Goal: Information Seeking & Learning: Learn about a topic

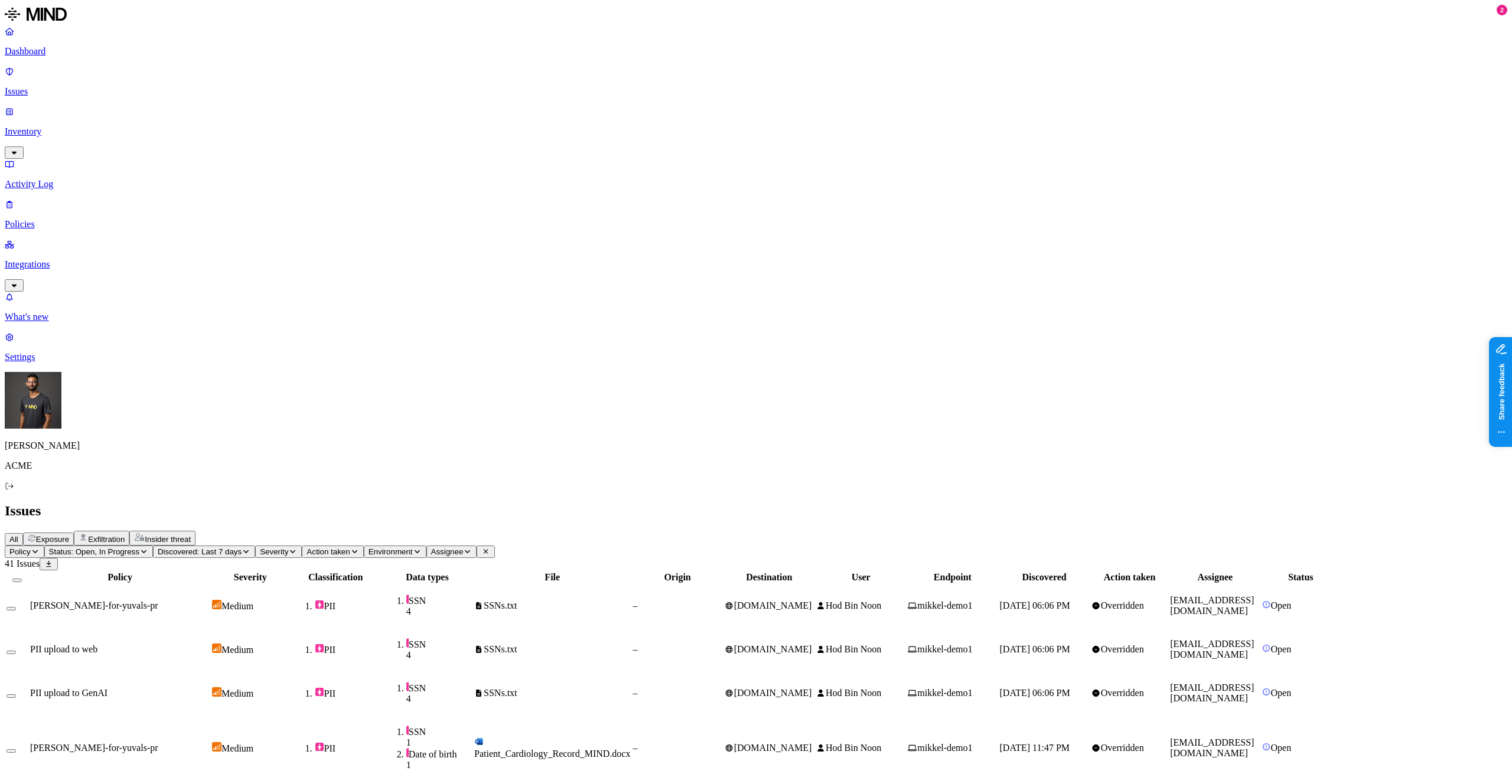
click at [84, 54] on p "Dashboard" at bounding box center [756, 51] width 1503 height 11
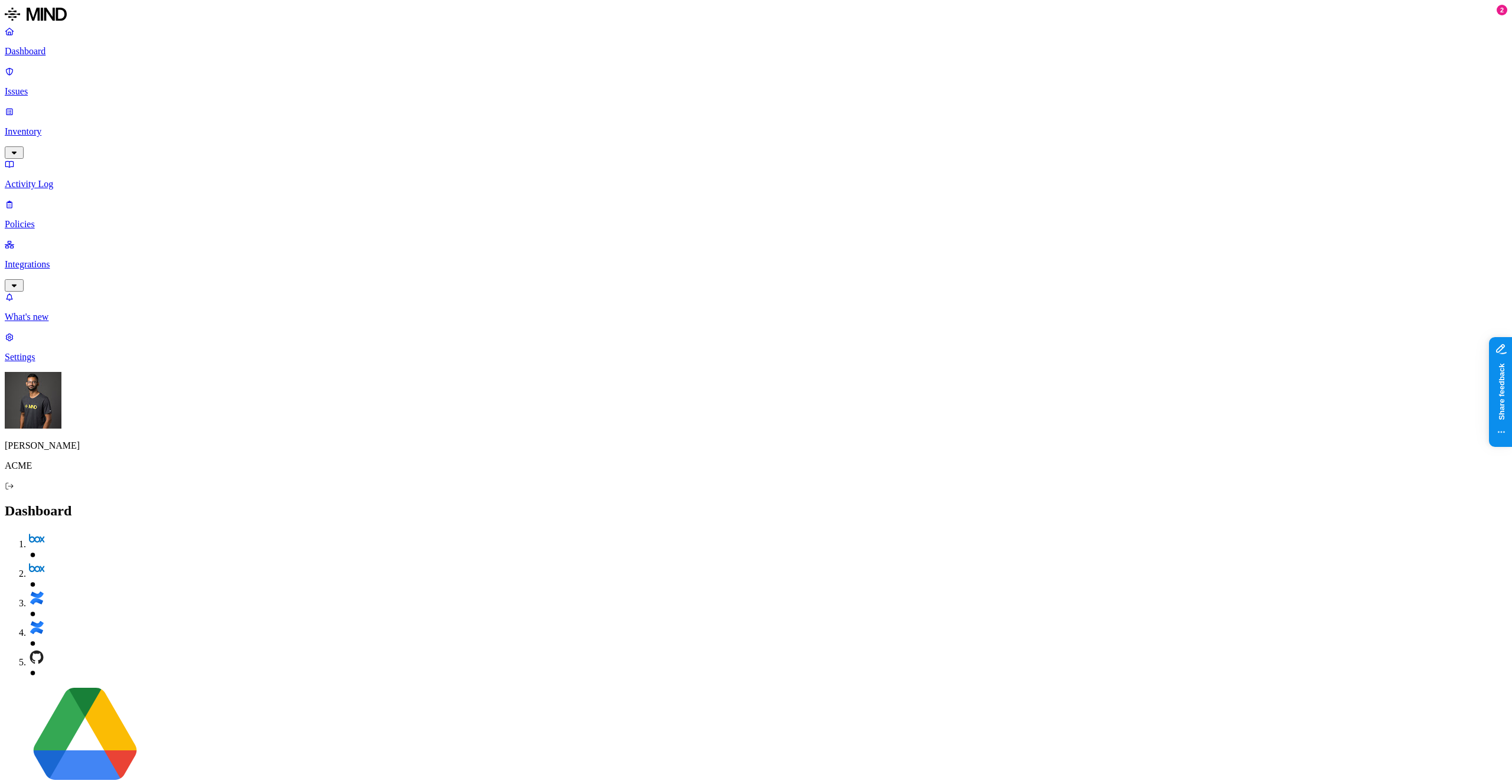
click at [96, 126] on p "Inventory" at bounding box center [756, 131] width 1503 height 11
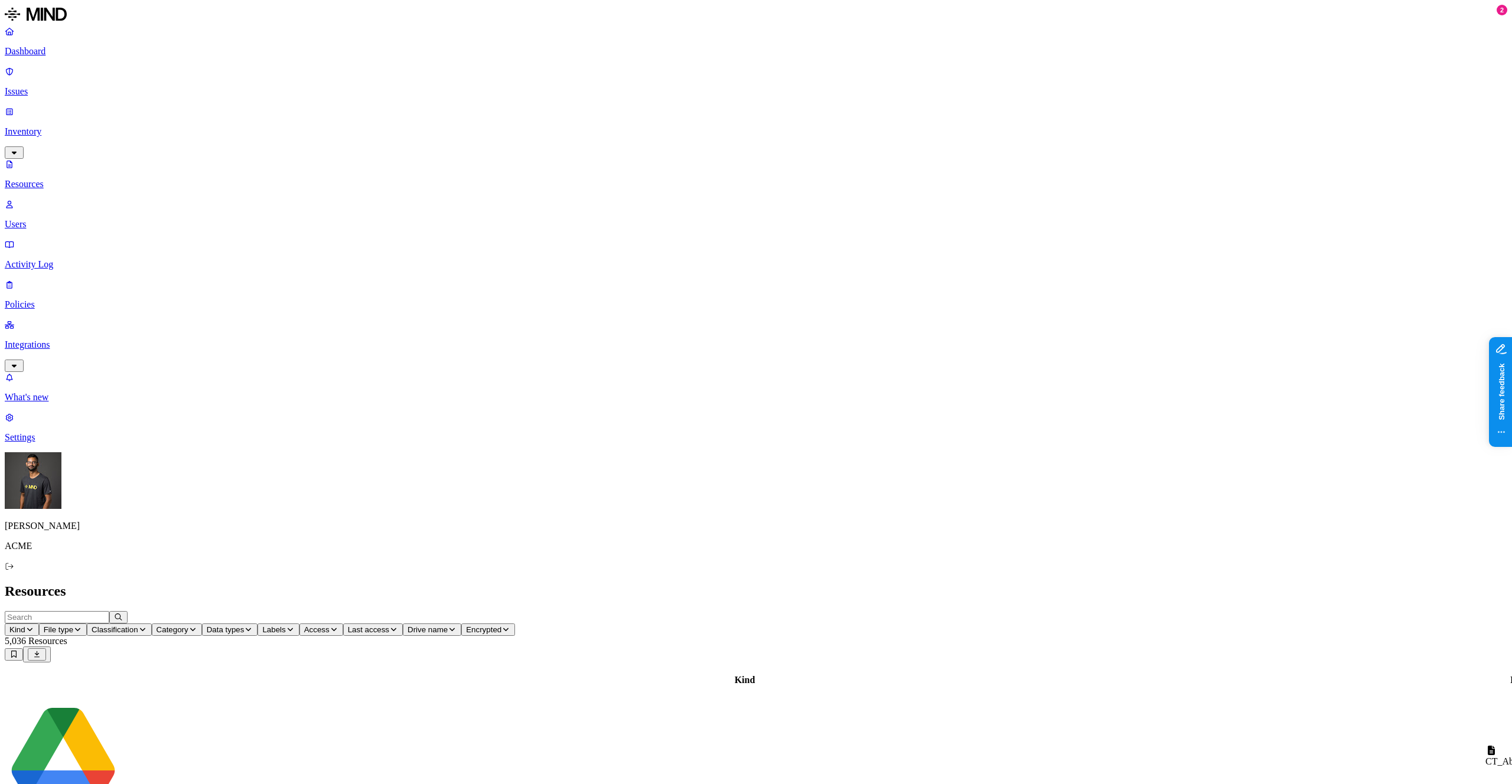
click at [330, 625] on span "Access" at bounding box center [317, 629] width 25 height 9
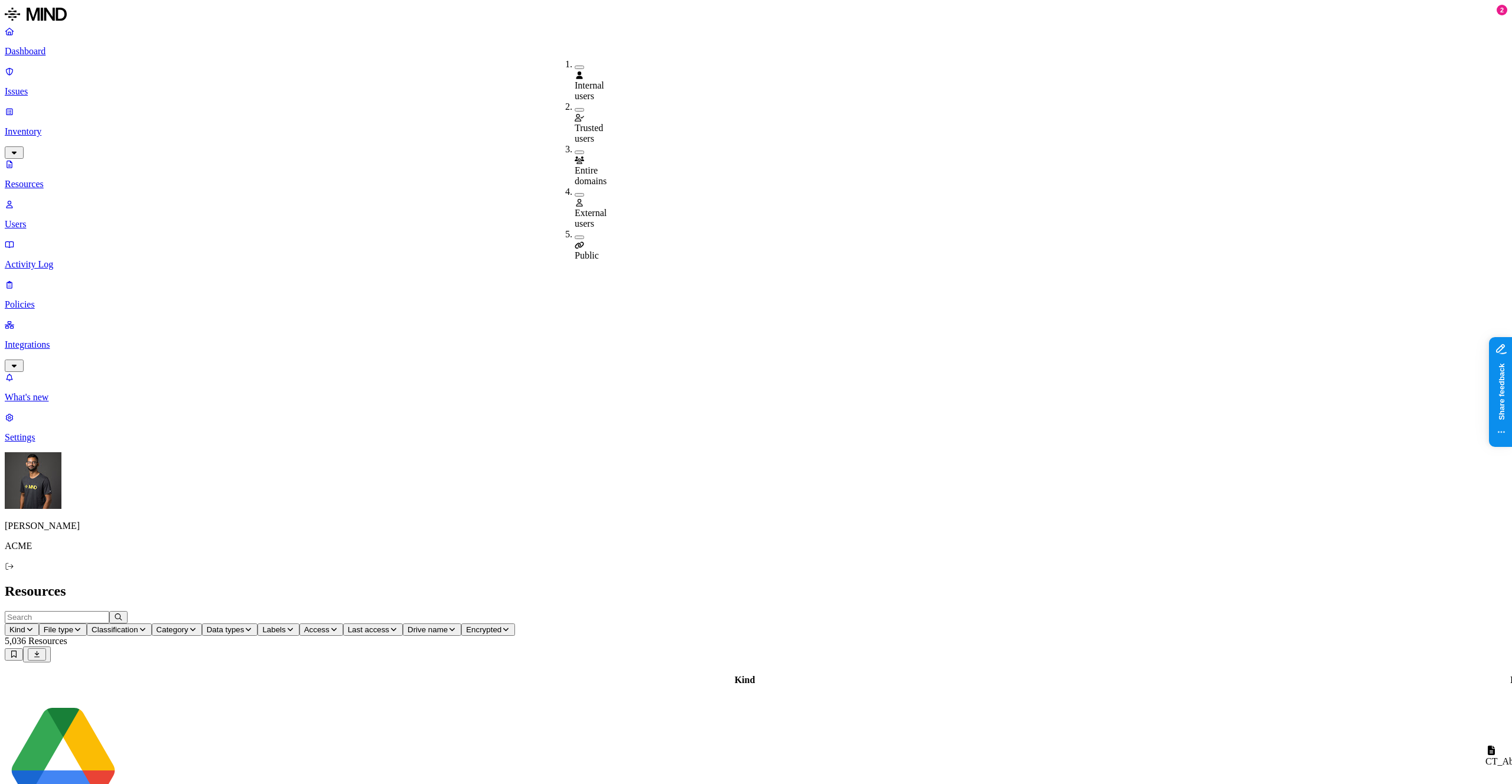
click at [575, 229] on div "Public" at bounding box center [575, 244] width 0 height 32
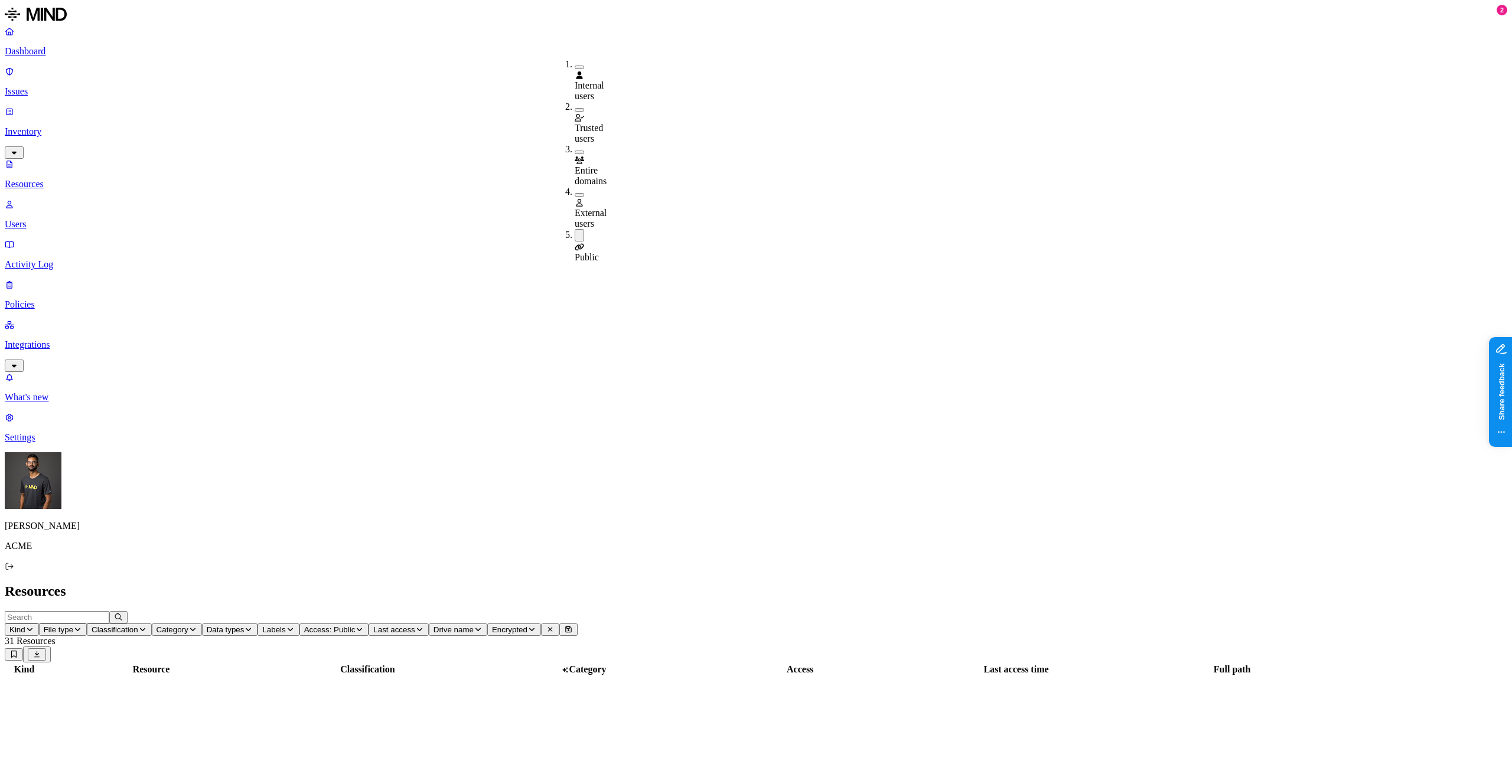
click at [872, 611] on header "Kind File type Classification Category Data types Labels Access: Public Last ac…" at bounding box center [756, 636] width 1503 height 51
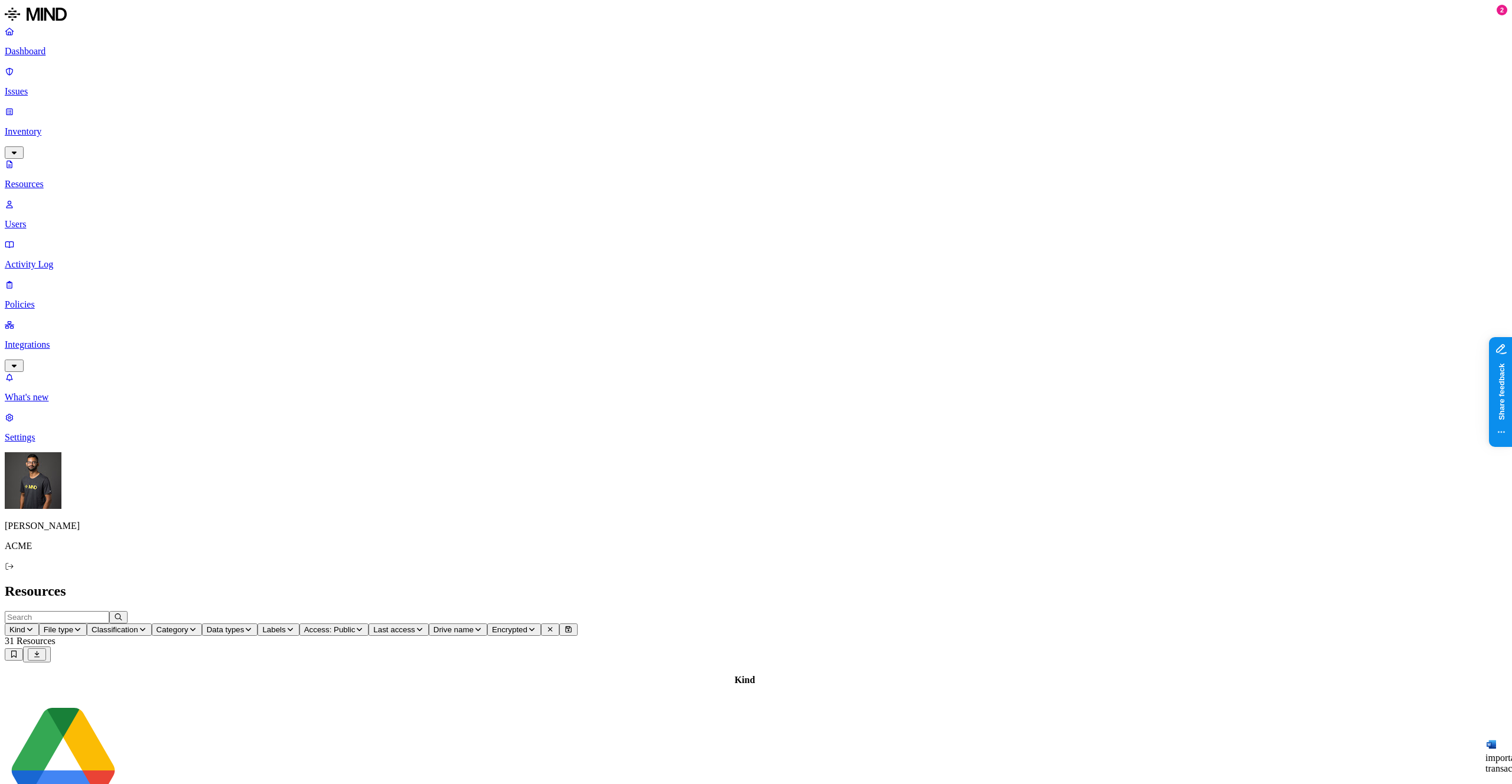
click at [34, 626] on icon "button" at bounding box center [30, 629] width 9 height 7
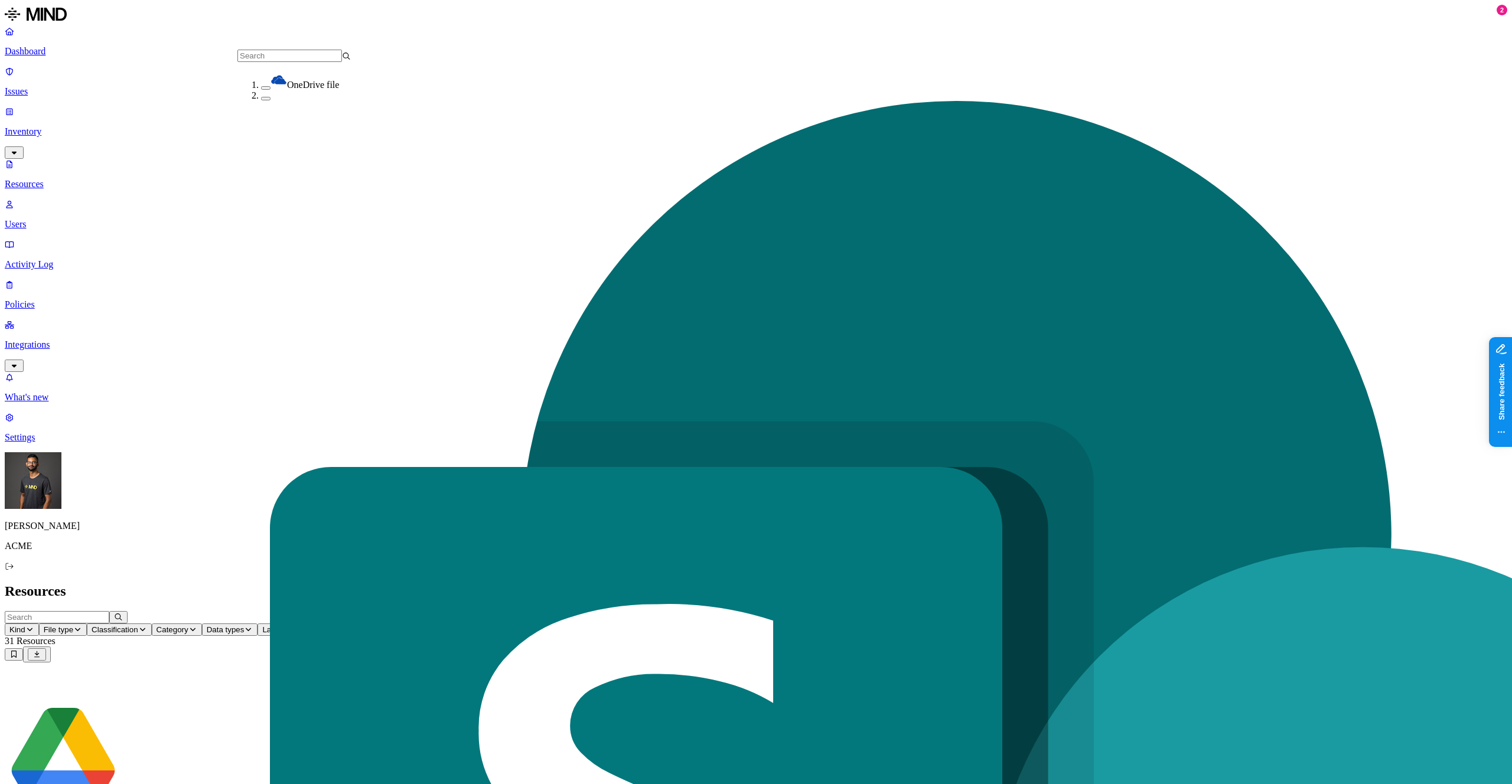
click at [261, 89] on div "OneDrive file" at bounding box center [317, 81] width 113 height 19
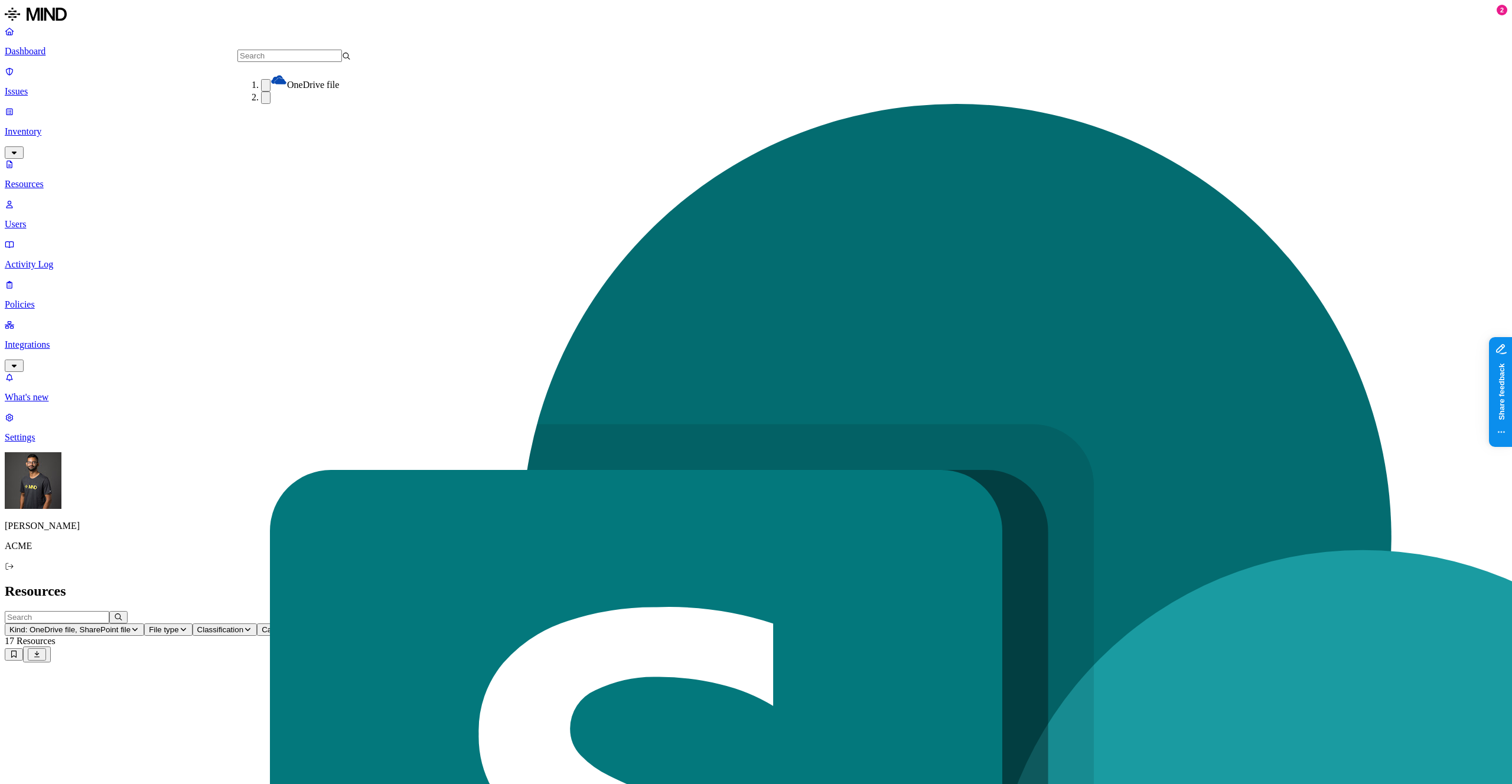
click at [1000, 583] on div "Resources" at bounding box center [756, 591] width 1503 height 16
